Goal: Information Seeking & Learning: Learn about a topic

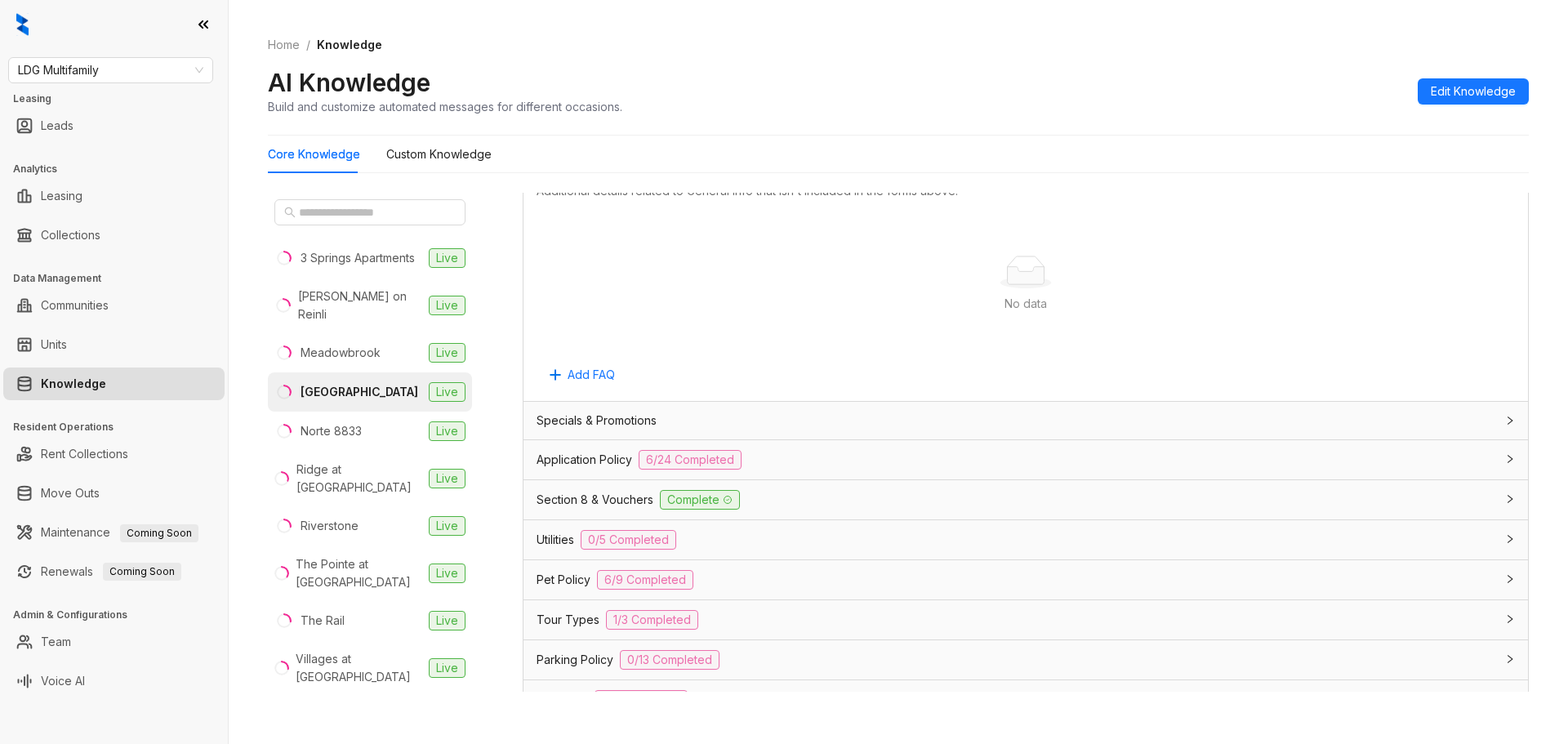
scroll to position [872, 0]
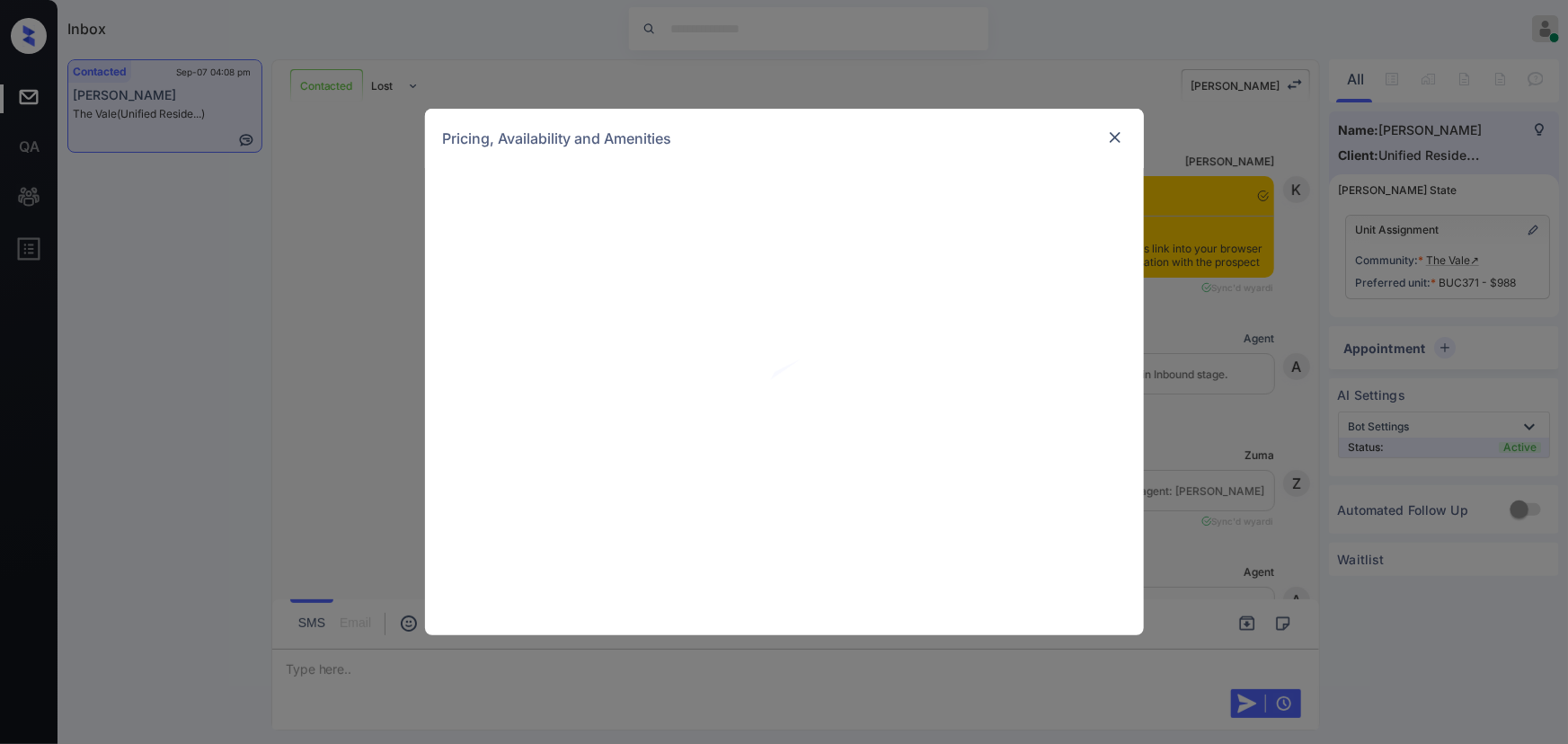
scroll to position [2259, 0]
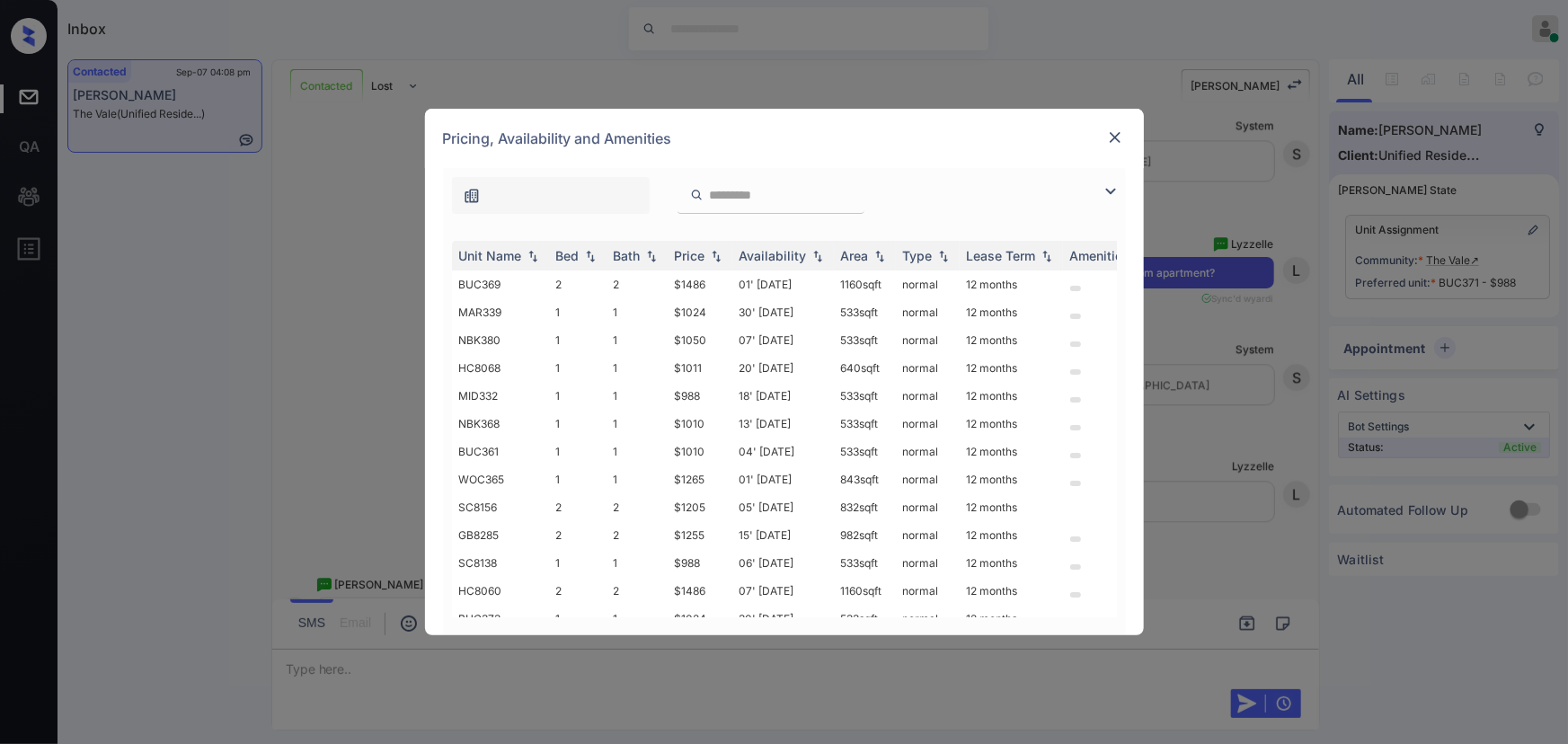
click at [1106, 187] on img at bounding box center [1111, 191] width 22 height 22
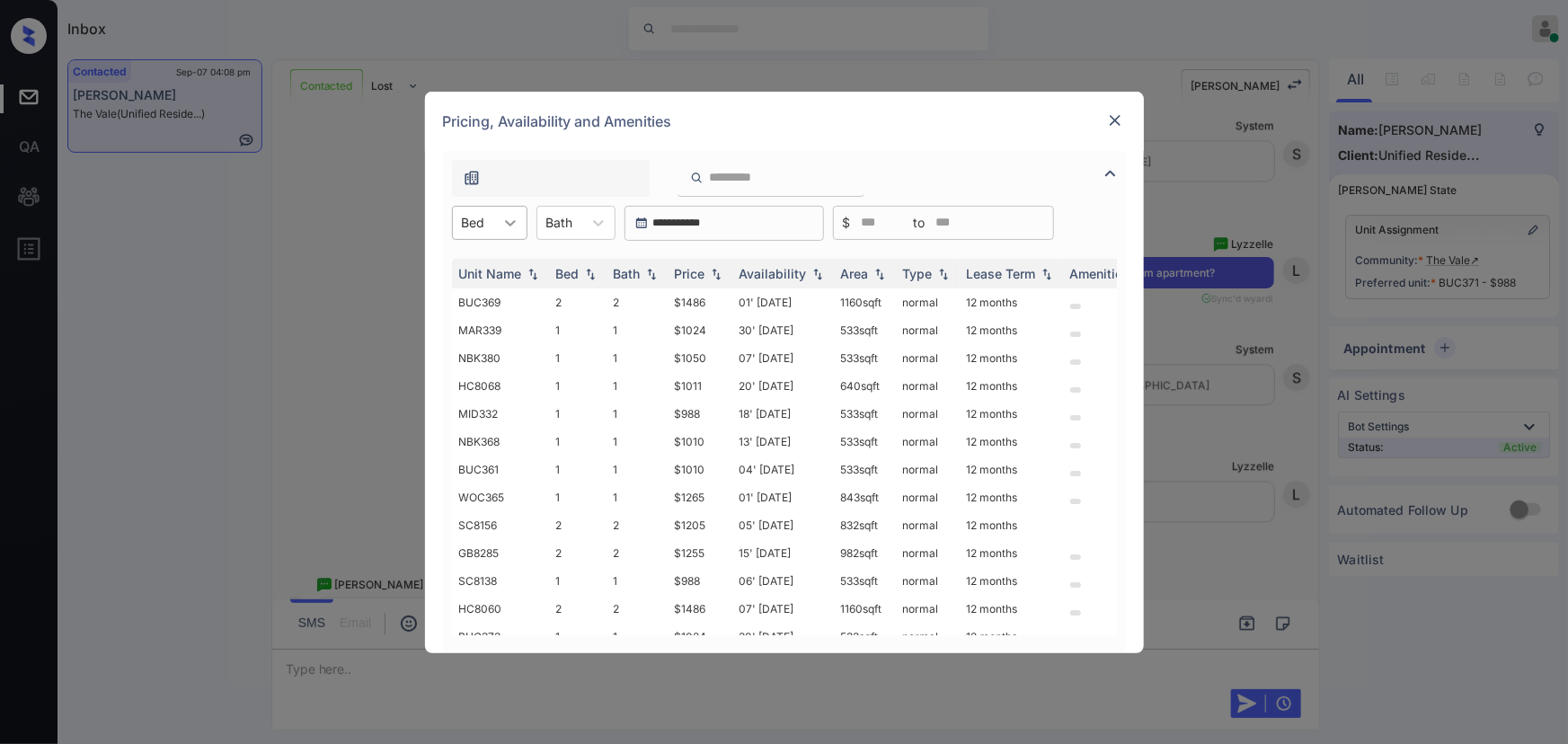
click at [509, 227] on icon at bounding box center [510, 222] width 18 height 18
click at [490, 265] on div "1" at bounding box center [490, 267] width 76 height 32
click at [578, 226] on div at bounding box center [568, 222] width 27 height 19
drag, startPoint x: 569, startPoint y: 276, endPoint x: 717, endPoint y: 281, distance: 148.1
click at [568, 275] on div "1" at bounding box center [585, 267] width 80 height 32
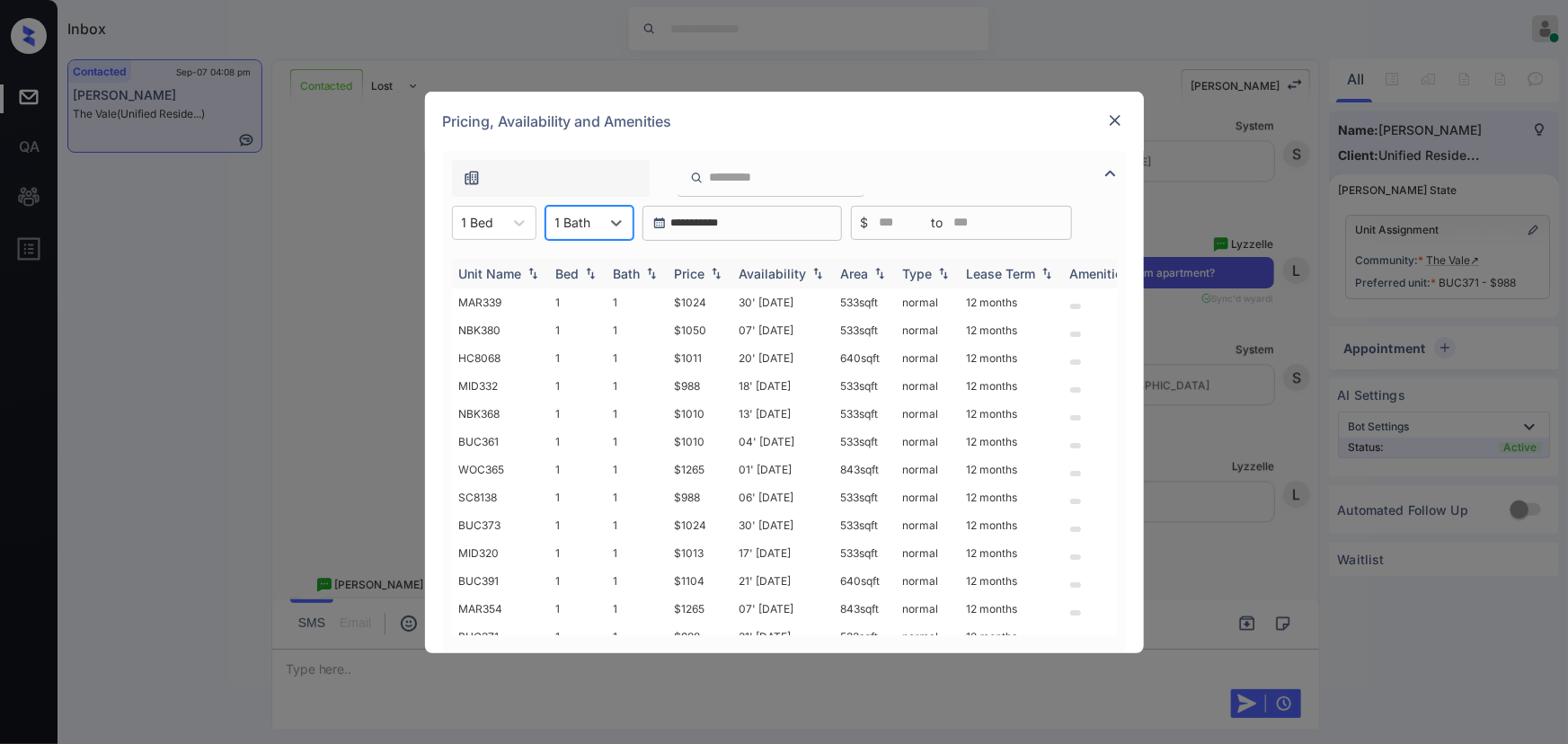
click at [713, 275] on img at bounding box center [716, 273] width 18 height 12
click at [713, 275] on img at bounding box center [716, 274] width 18 height 13
click at [1111, 116] on img at bounding box center [1114, 120] width 18 height 18
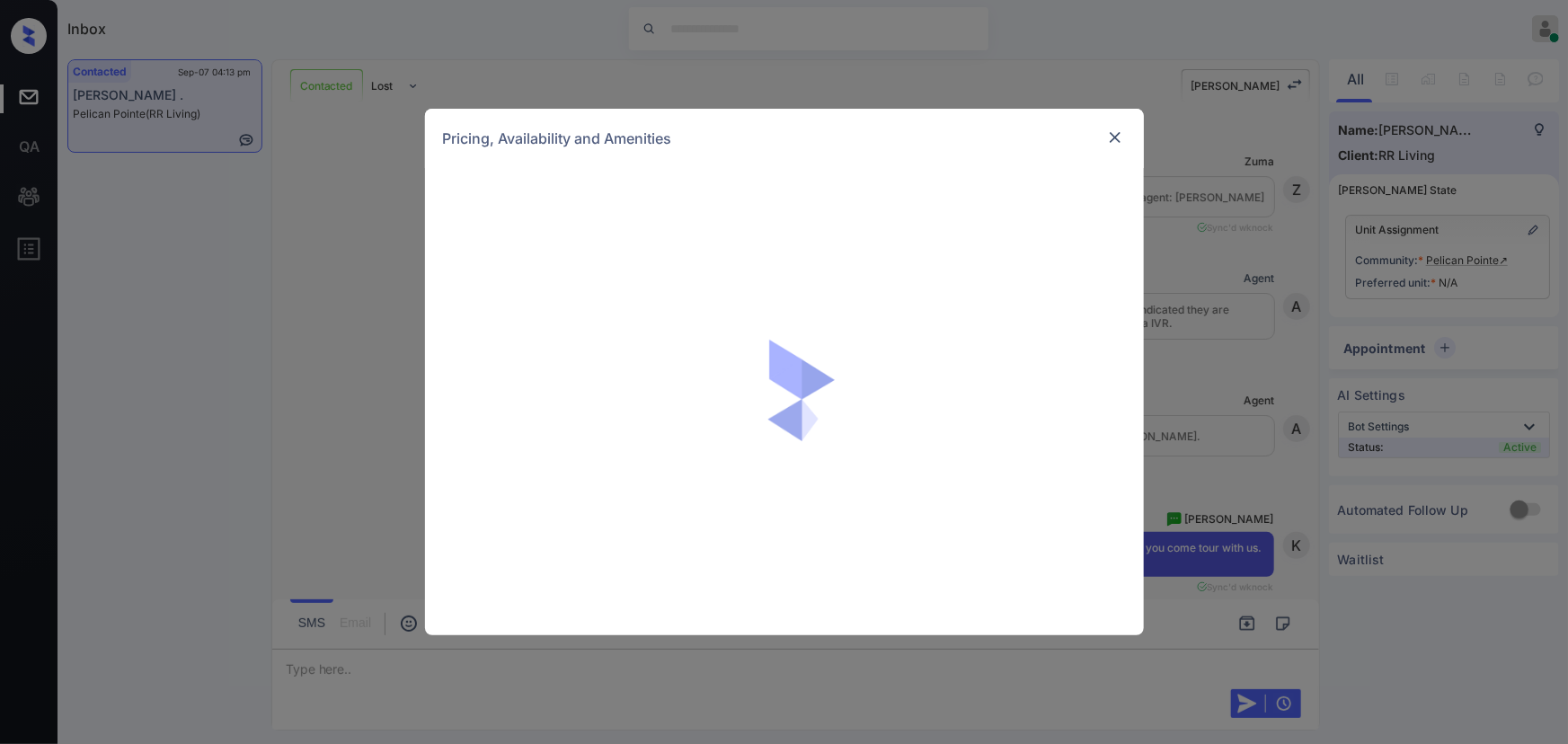
scroll to position [3028, 0]
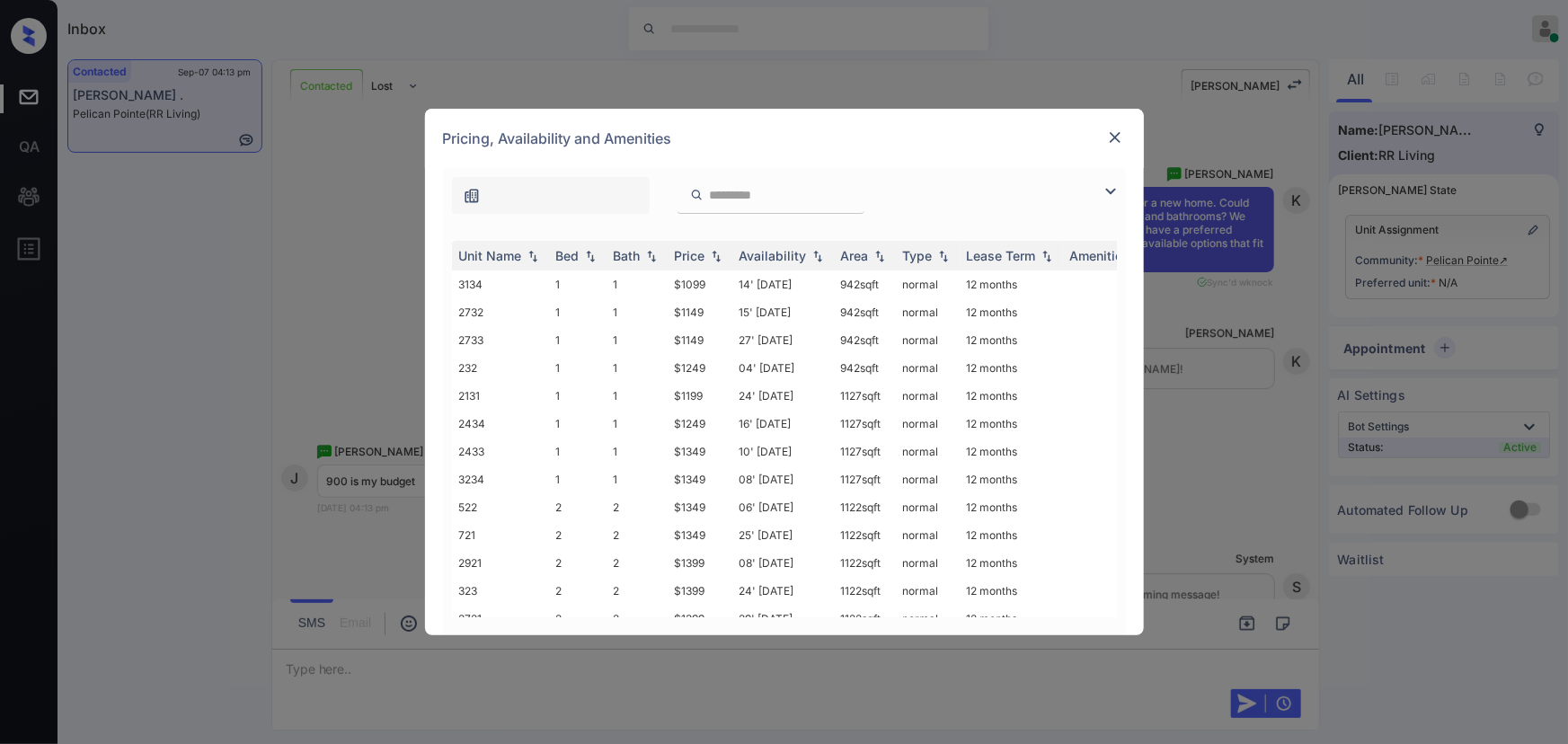
click at [1109, 188] on img at bounding box center [1111, 191] width 22 height 22
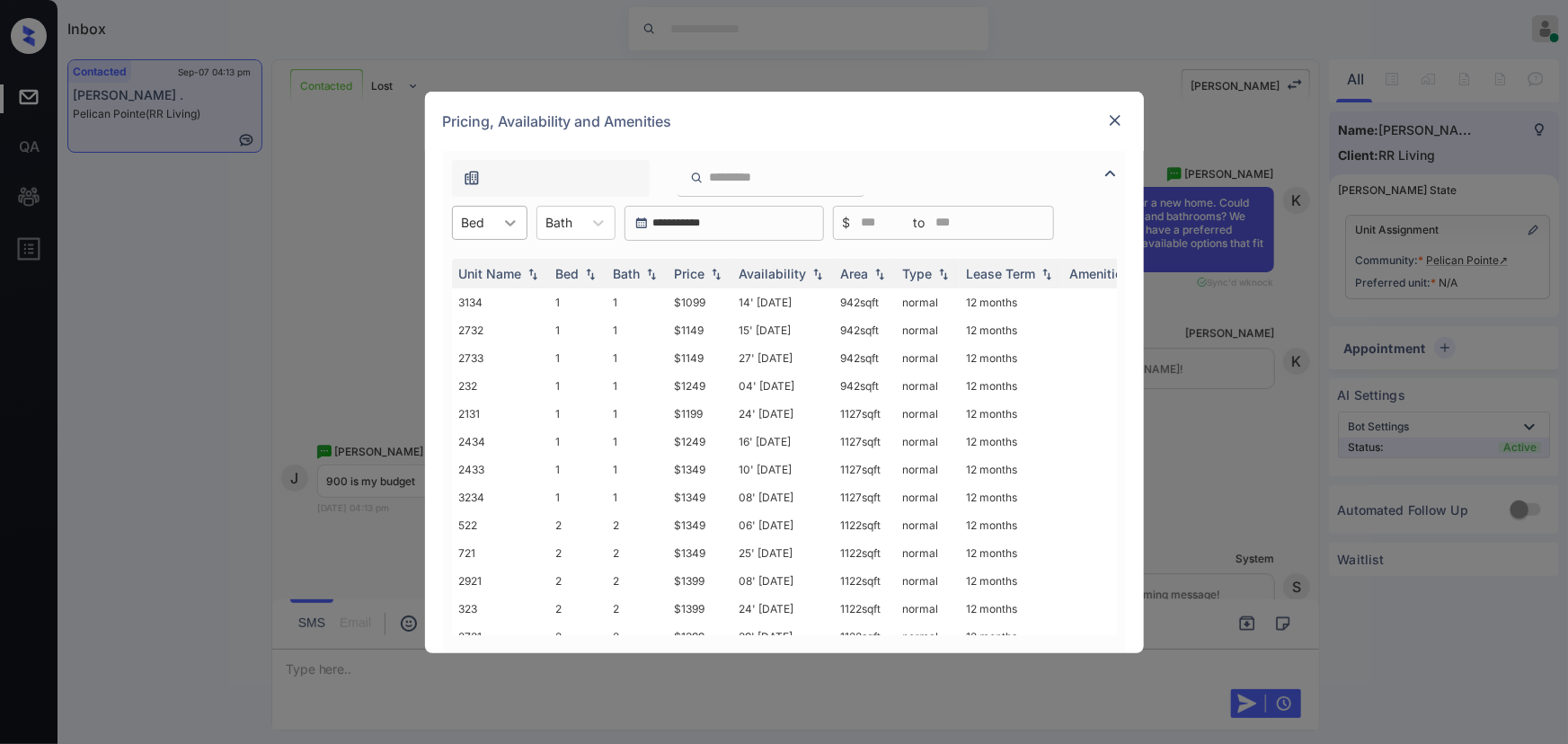
click at [492, 220] on div "Bed" at bounding box center [473, 222] width 42 height 27
click at [476, 270] on div "1" at bounding box center [490, 267] width 76 height 32
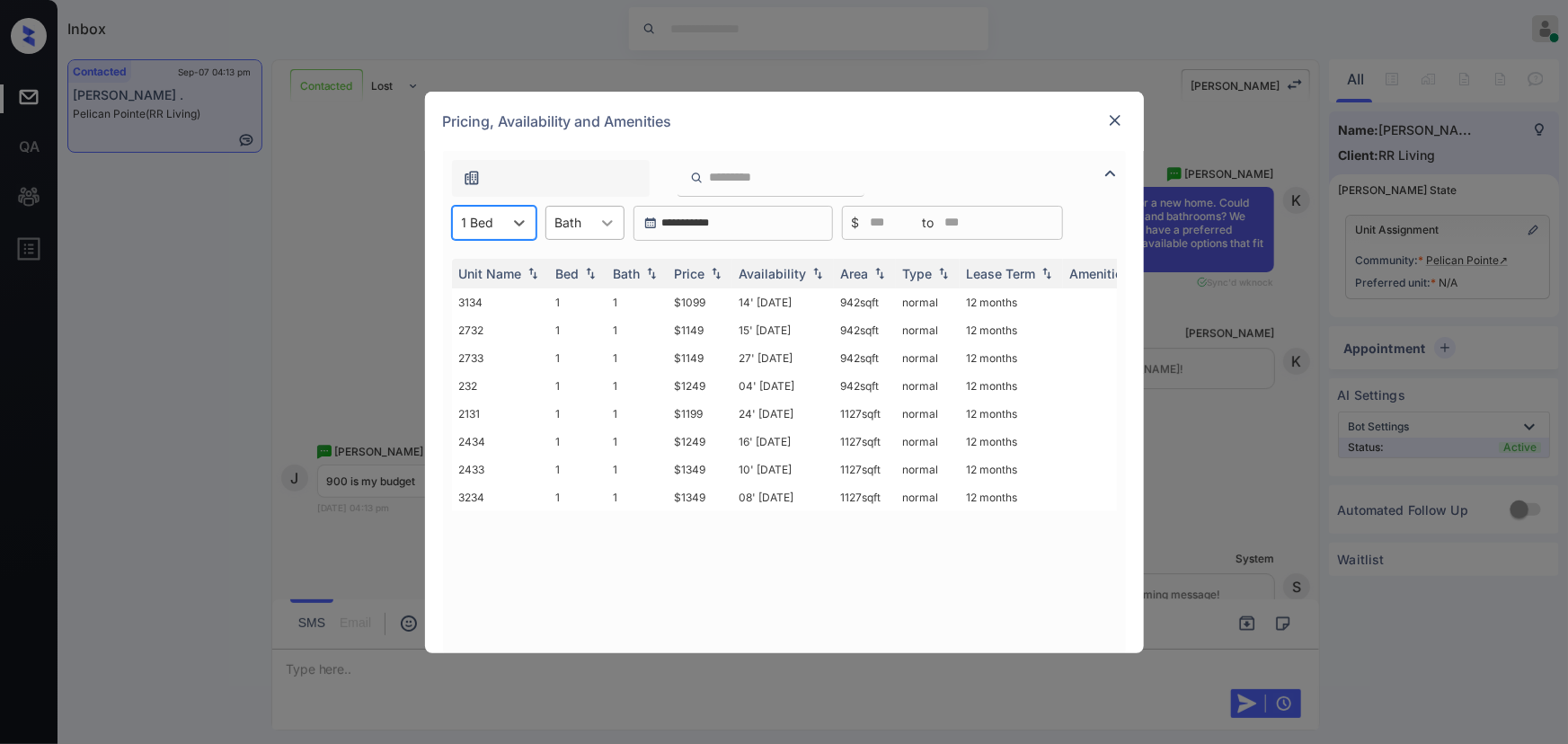
click at [615, 220] on div at bounding box center [607, 222] width 32 height 32
click at [579, 265] on div "1" at bounding box center [585, 267] width 80 height 32
click at [521, 219] on icon at bounding box center [519, 222] width 18 height 18
click at [494, 272] on div "1" at bounding box center [493, 267] width 84 height 32
click at [719, 277] on img at bounding box center [716, 273] width 18 height 12
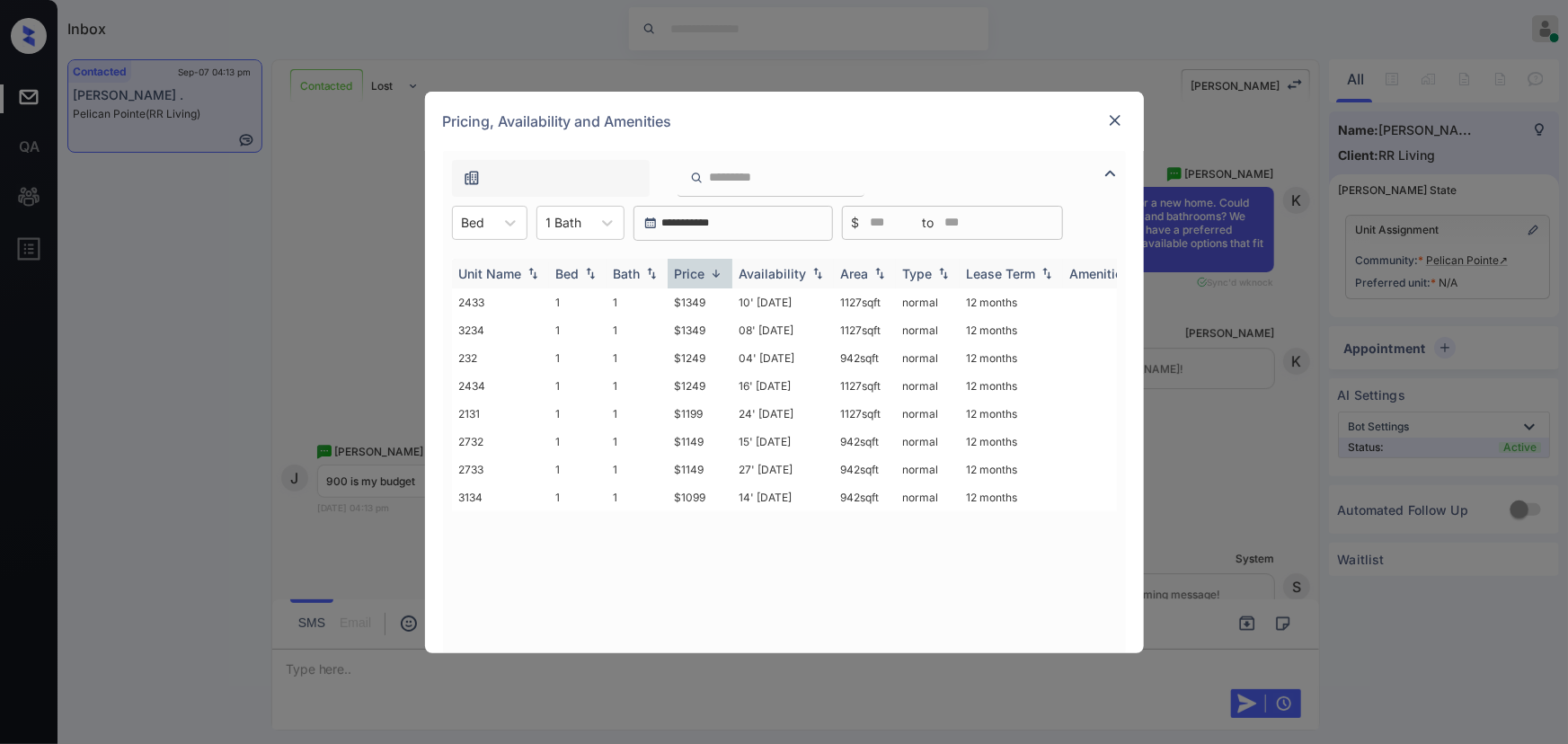
click at [719, 277] on img at bounding box center [716, 274] width 18 height 13
click at [702, 298] on td "$1099" at bounding box center [700, 302] width 64 height 27
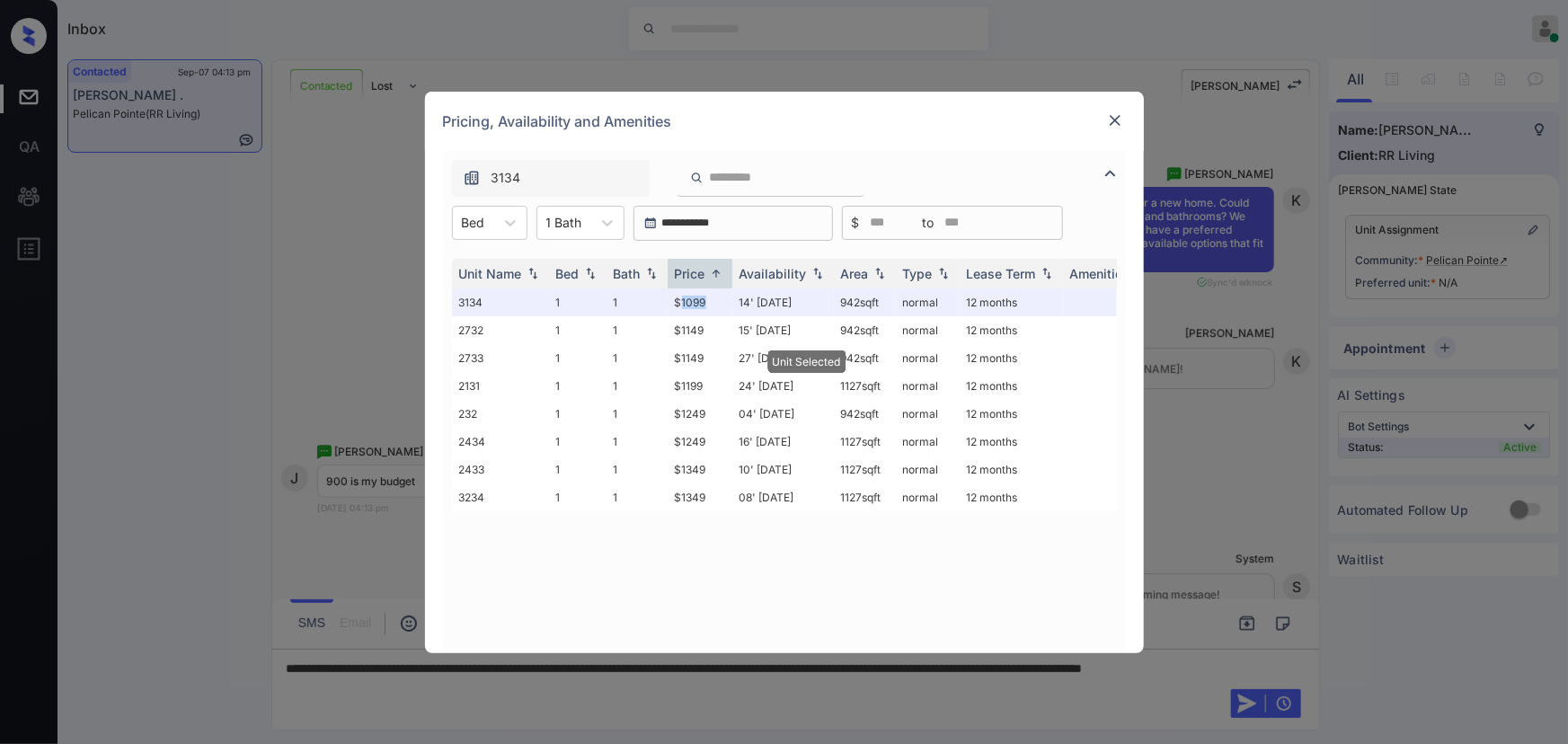
click at [1110, 116] on img at bounding box center [1114, 120] width 18 height 18
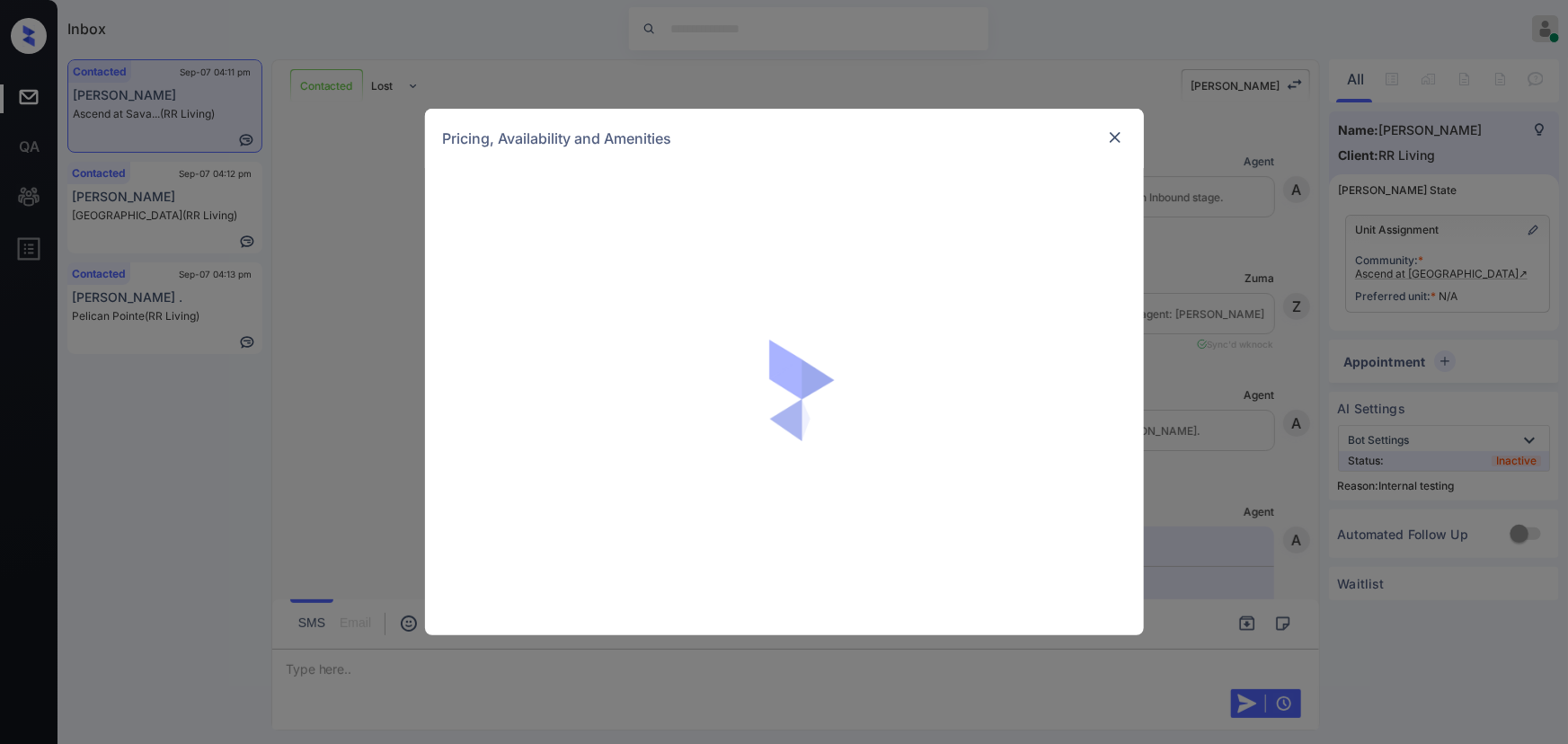
scroll to position [2803, 0]
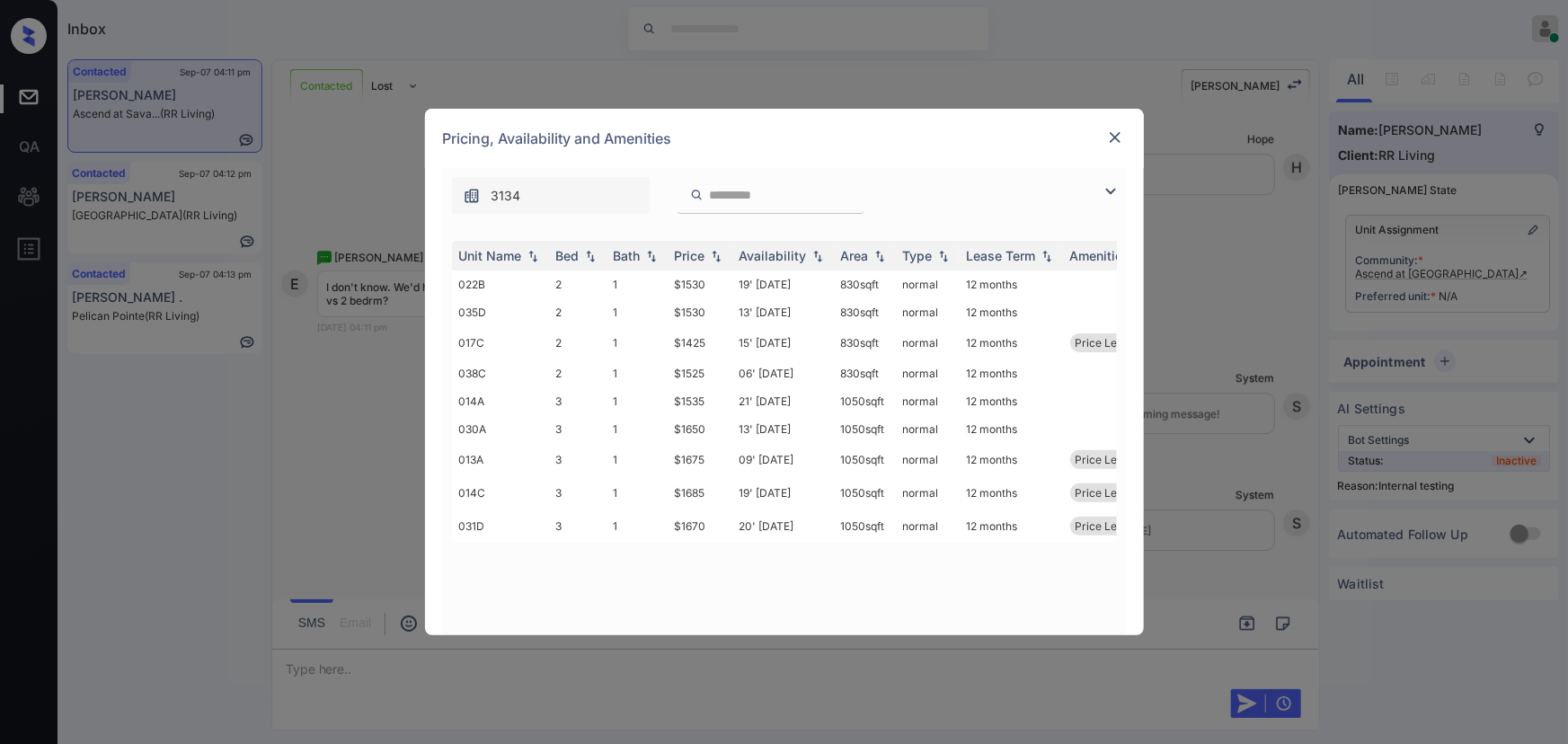
click at [1108, 186] on img at bounding box center [1111, 191] width 22 height 22
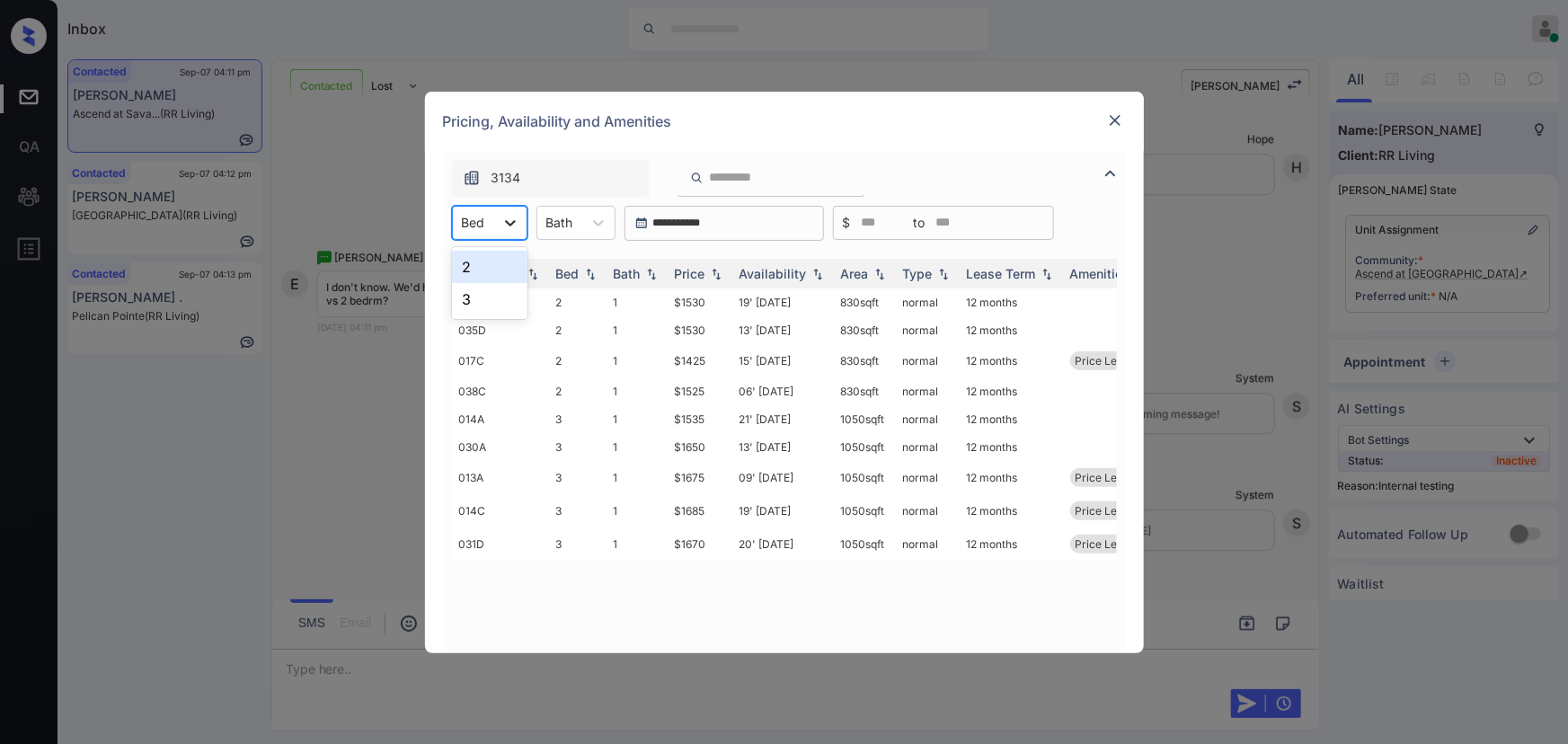
drag, startPoint x: 514, startPoint y: 220, endPoint x: 503, endPoint y: 233, distance: 17.0
click at [513, 220] on icon at bounding box center [510, 222] width 18 height 18
click at [481, 270] on div "2" at bounding box center [490, 267] width 76 height 32
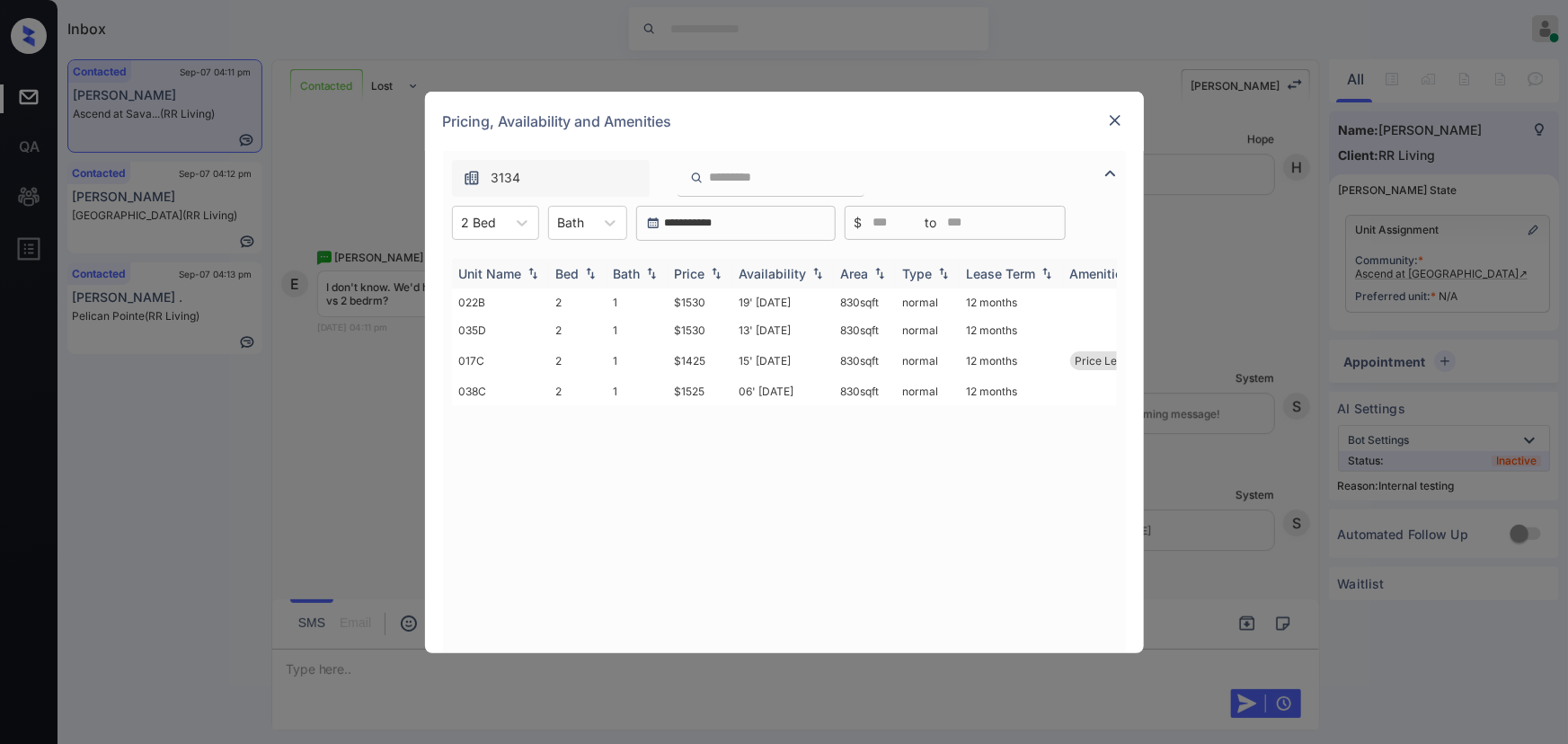
click at [659, 274] on img at bounding box center [650, 273] width 18 height 12
click at [658, 275] on img at bounding box center [650, 274] width 18 height 13
click at [710, 271] on img at bounding box center [716, 273] width 18 height 12
click at [711, 271] on img at bounding box center [716, 274] width 18 height 13
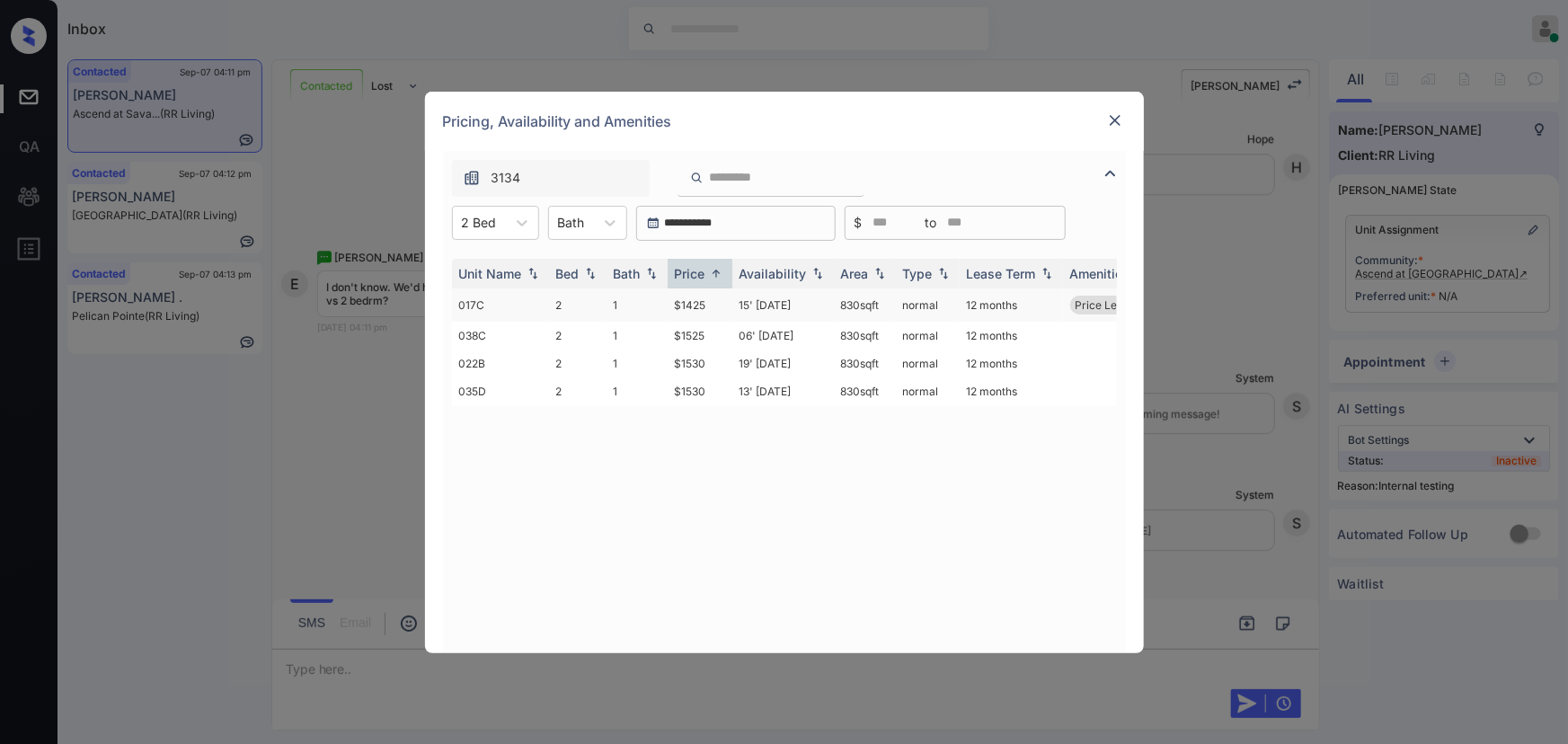
click at [704, 304] on td "$1425" at bounding box center [700, 305] width 64 height 33
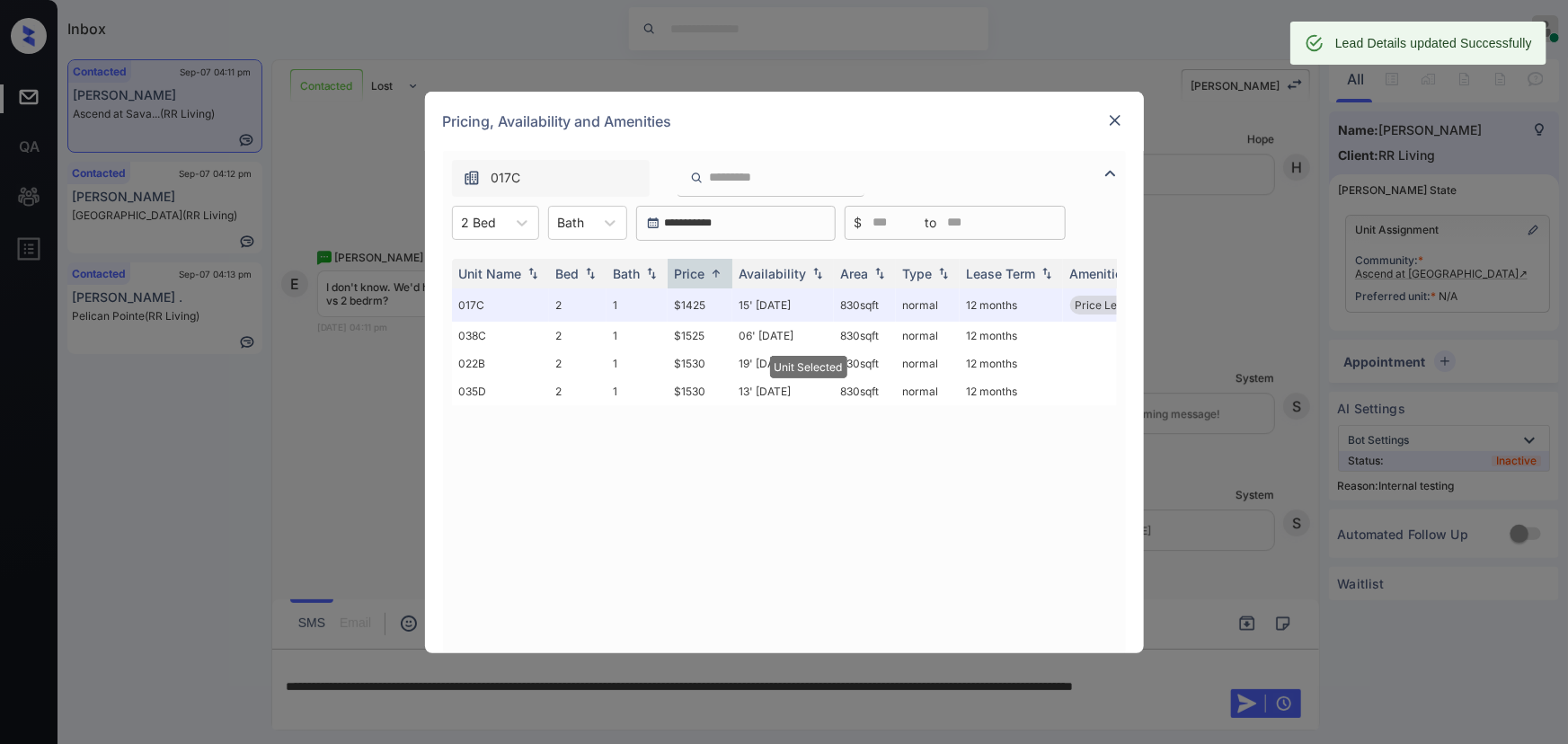
click at [1121, 120] on img at bounding box center [1114, 120] width 18 height 18
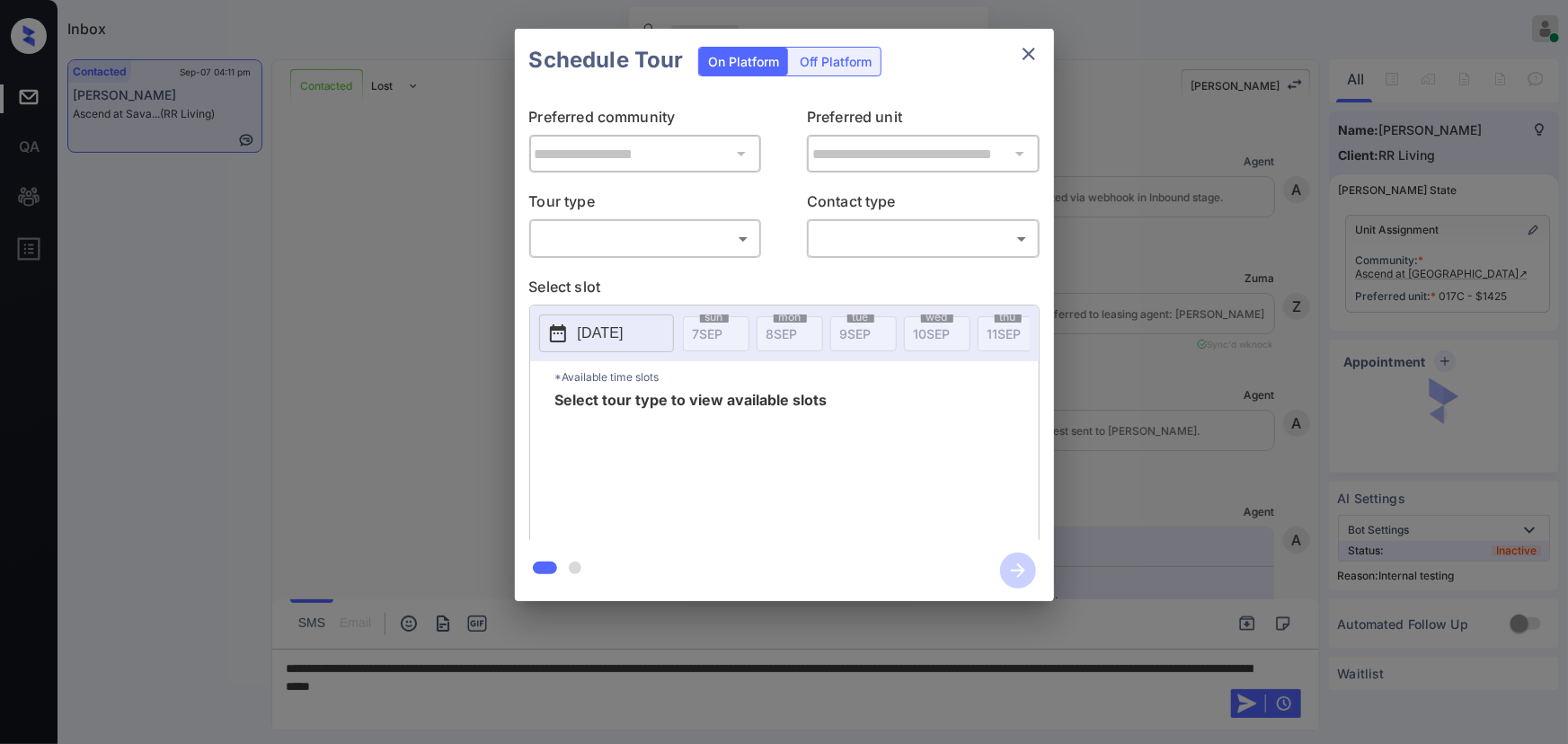
scroll to position [2648, 0]
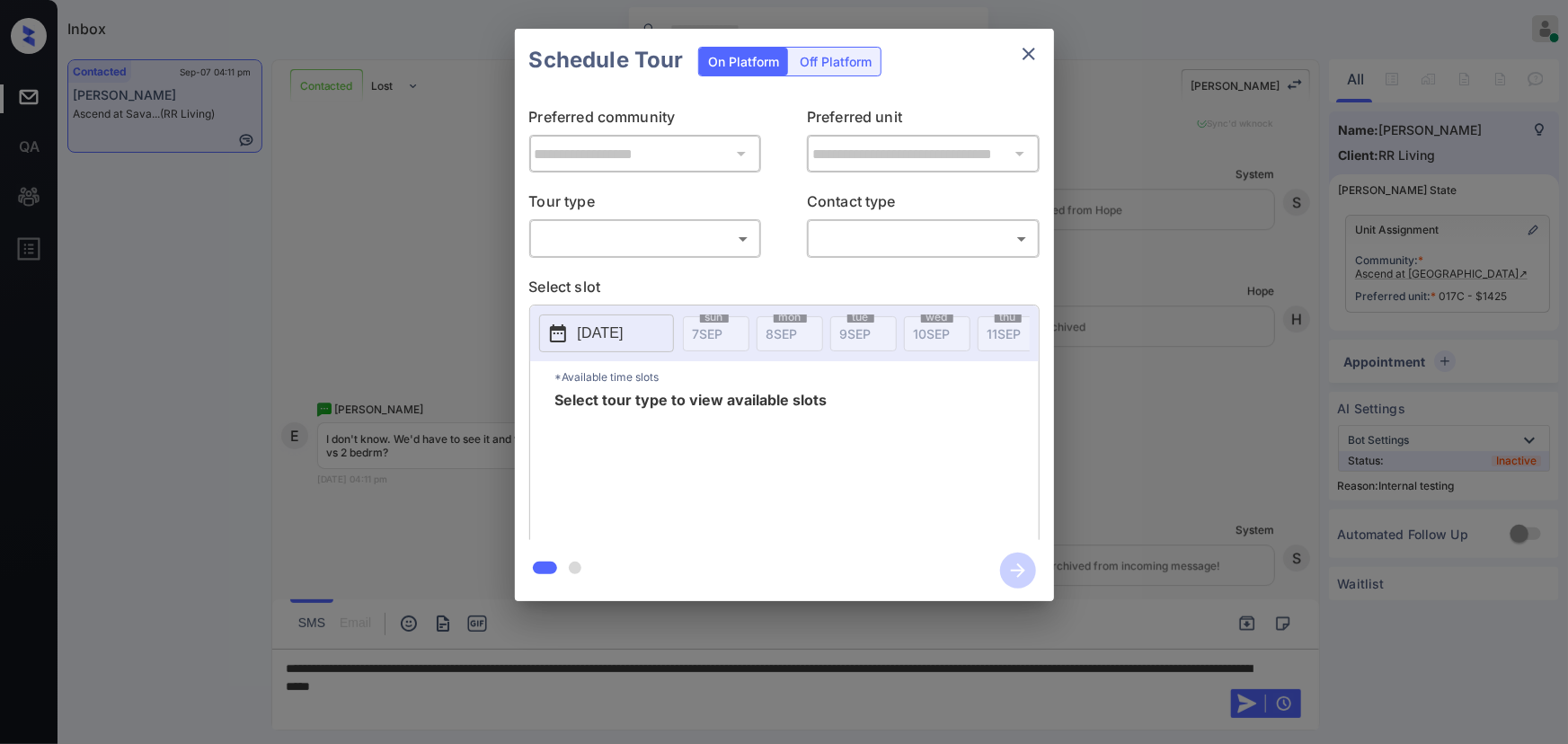
click at [1221, 125] on div "**********" at bounding box center [784, 314] width 1568 height 629
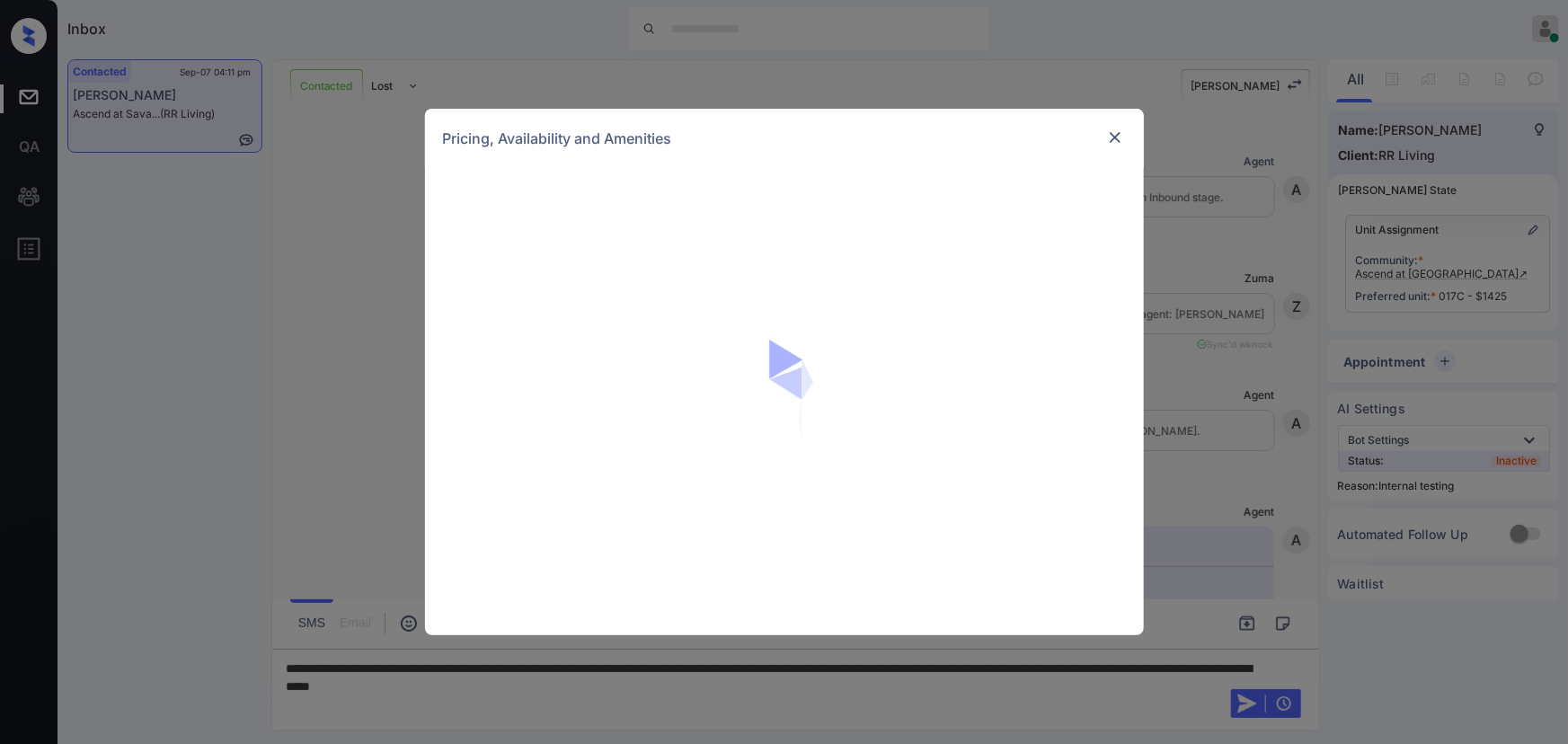
scroll to position [2648, 0]
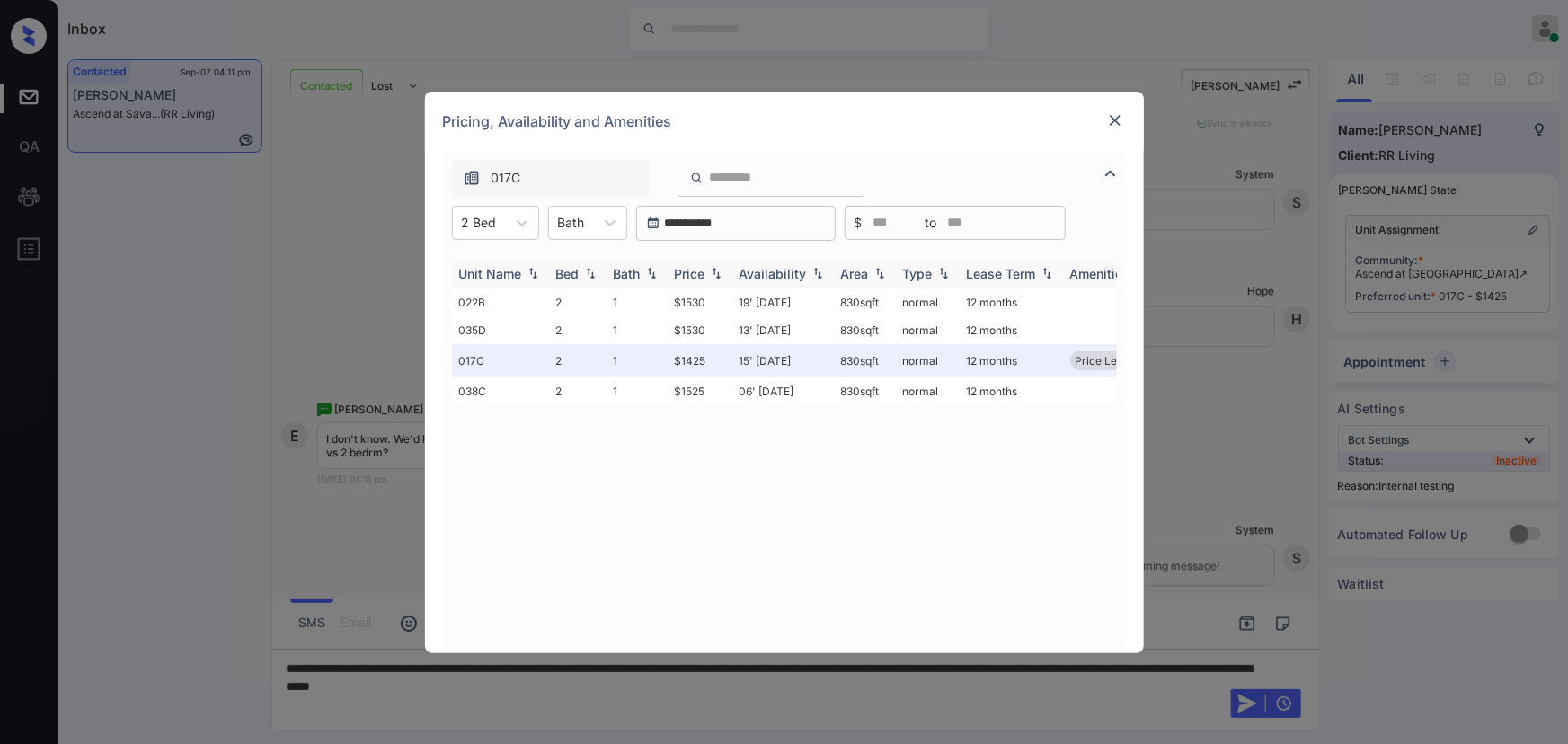
click at [713, 270] on img at bounding box center [716, 273] width 18 height 12
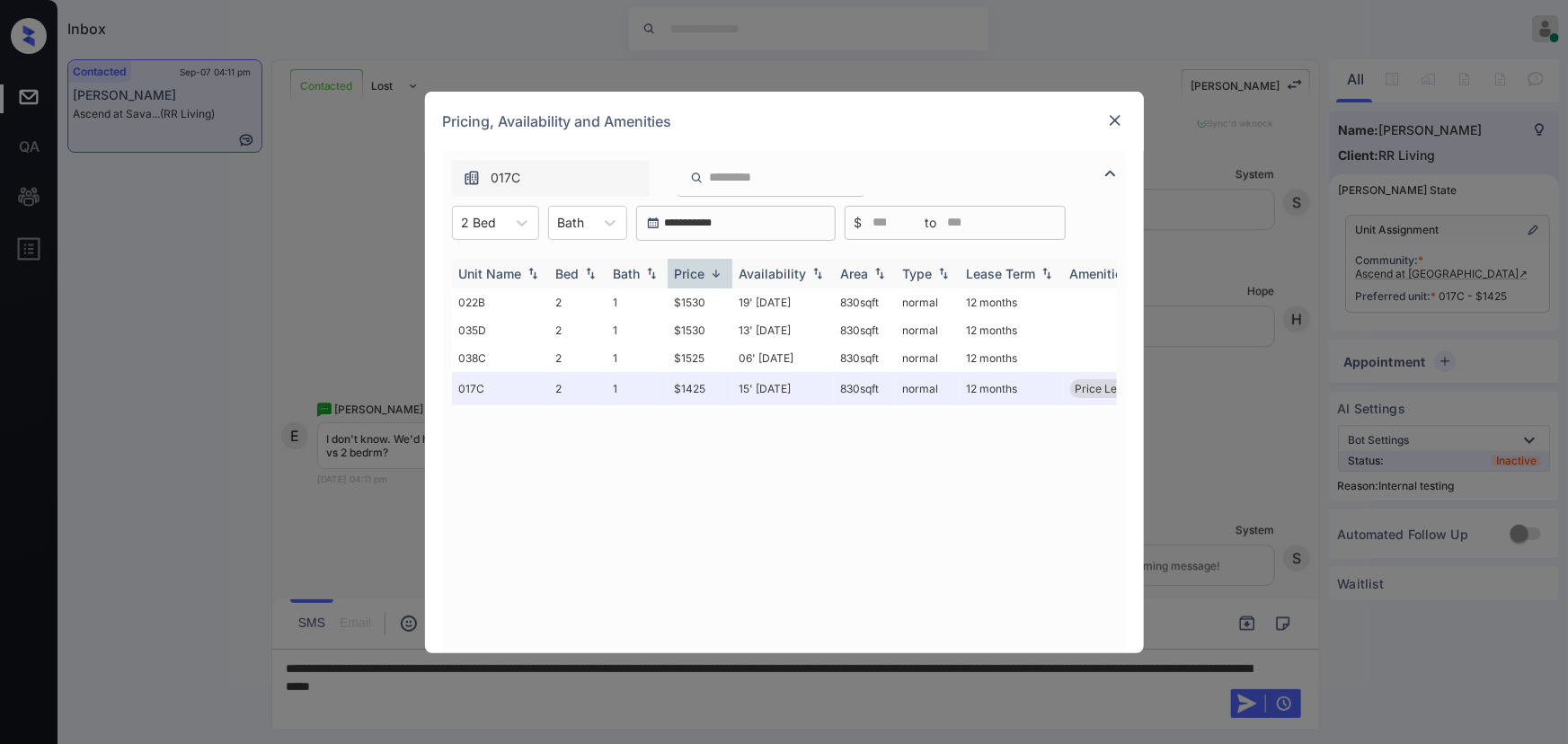
click at [714, 270] on img at bounding box center [716, 274] width 18 height 13
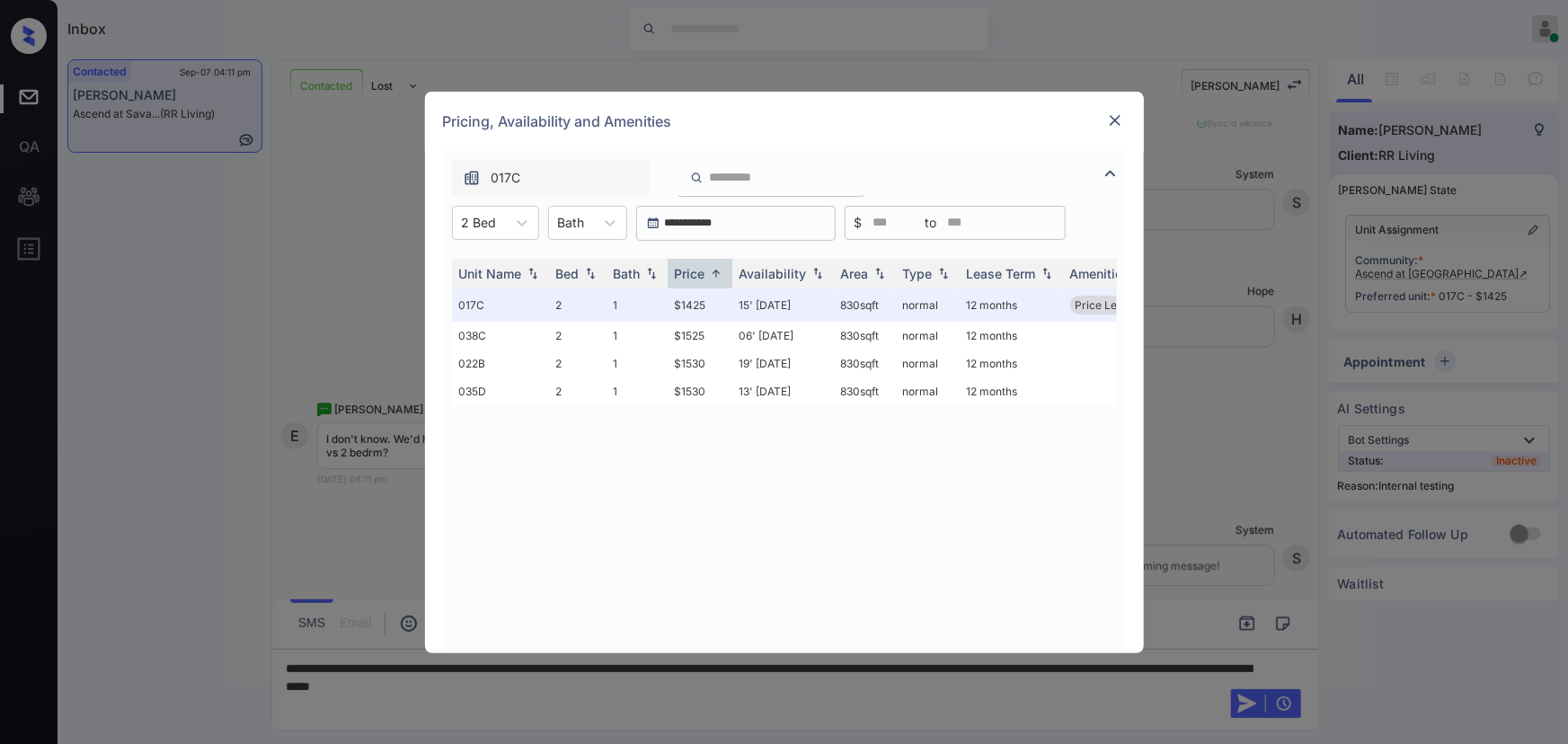
click at [1117, 116] on img at bounding box center [1114, 120] width 18 height 18
